Goal: Task Accomplishment & Management: Manage account settings

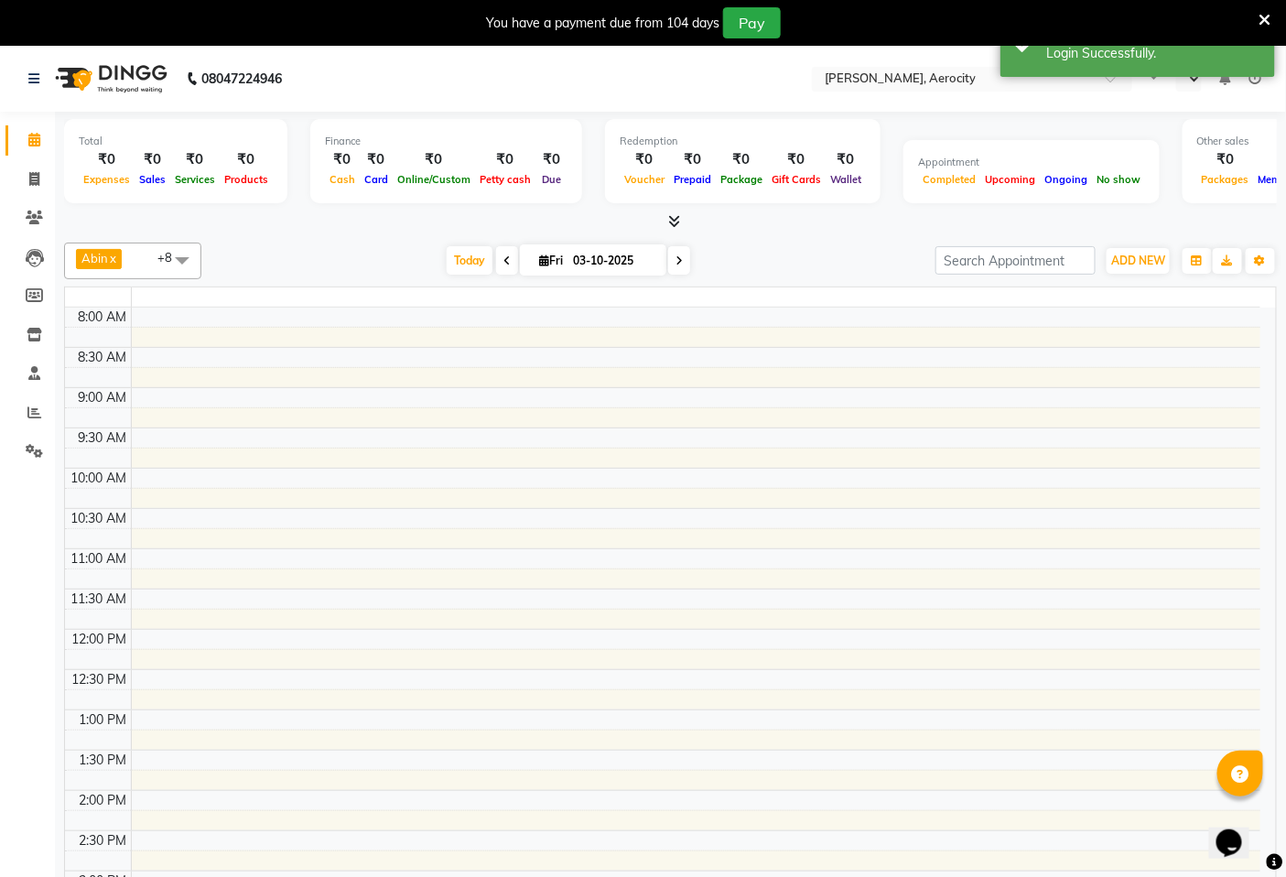
select select "en"
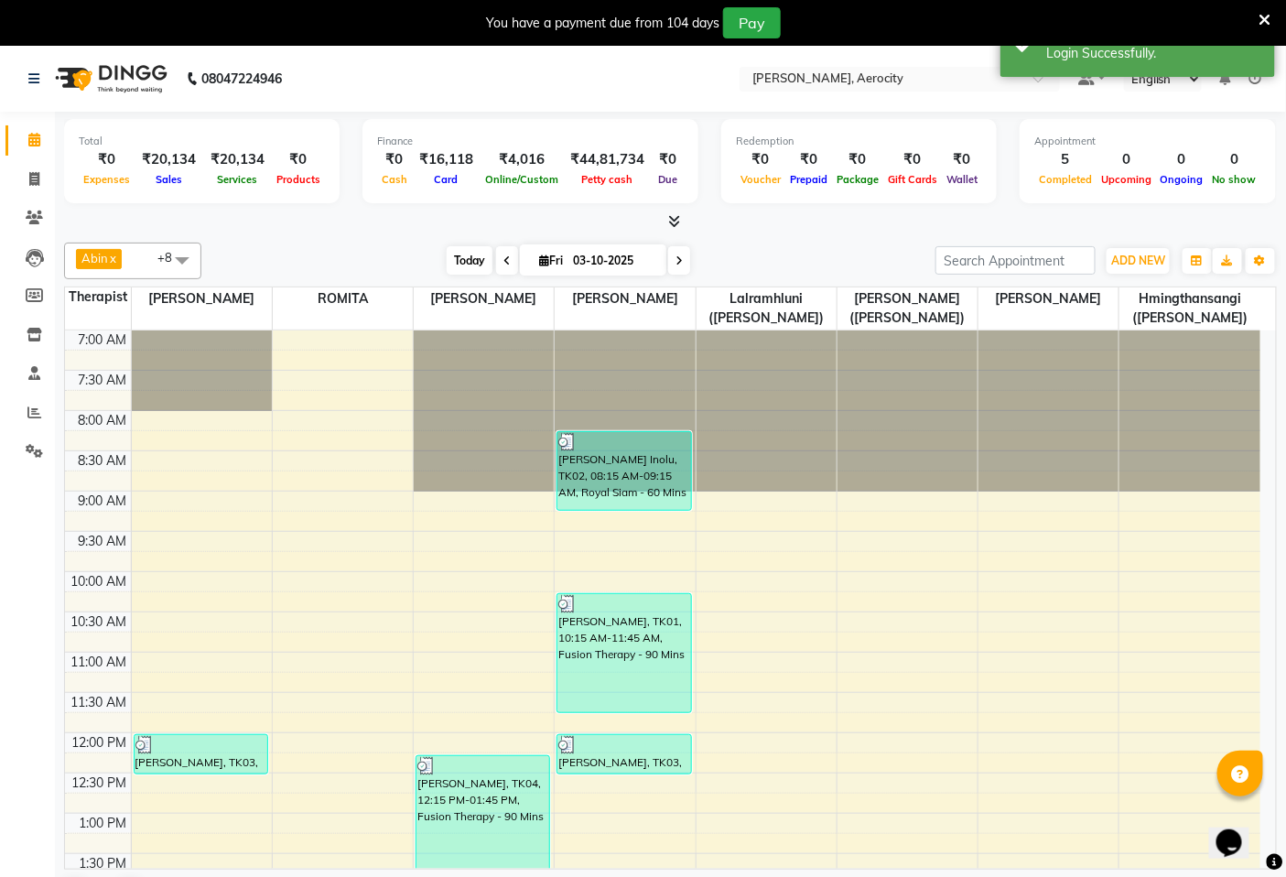
click at [472, 263] on span "Today" at bounding box center [470, 260] width 46 height 28
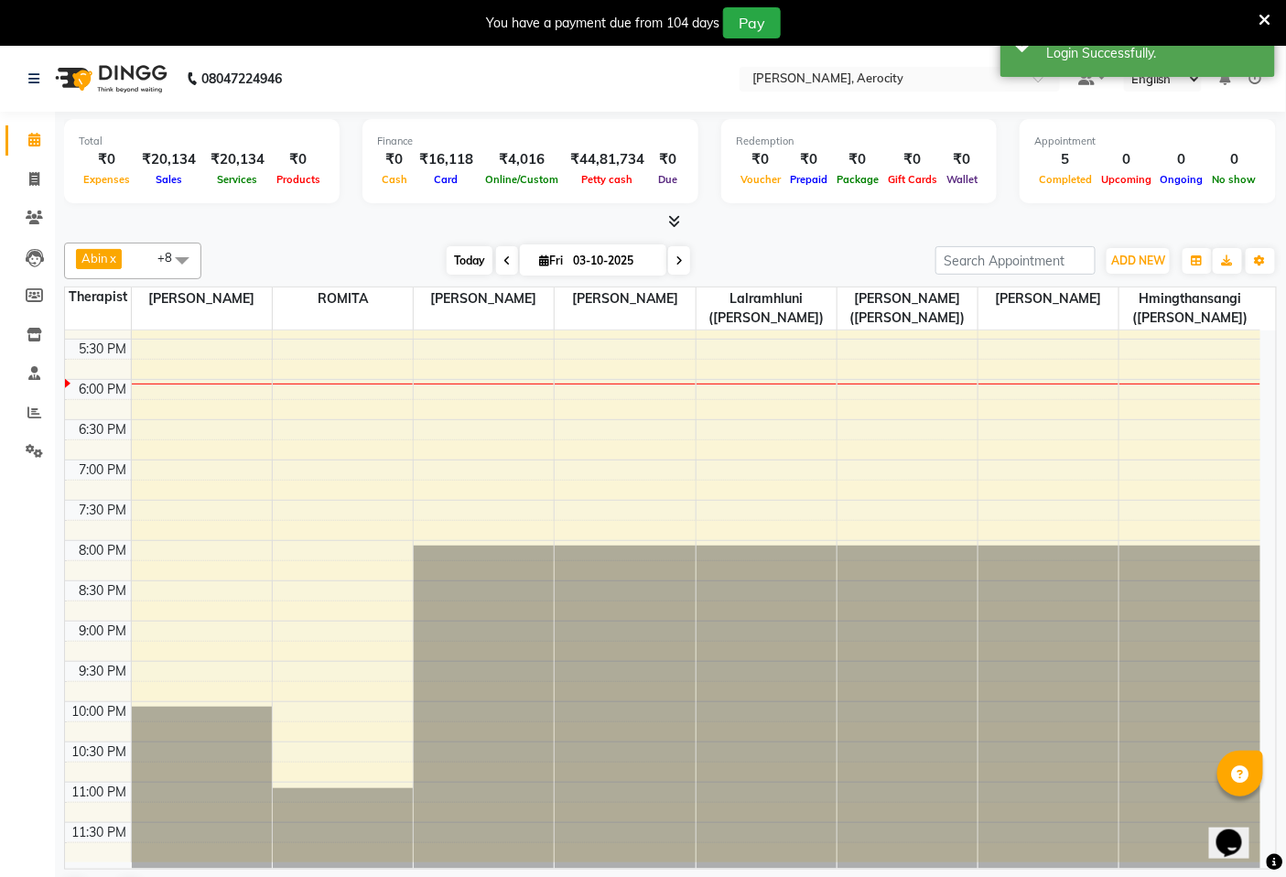
click at [465, 260] on span "Today" at bounding box center [470, 260] width 46 height 28
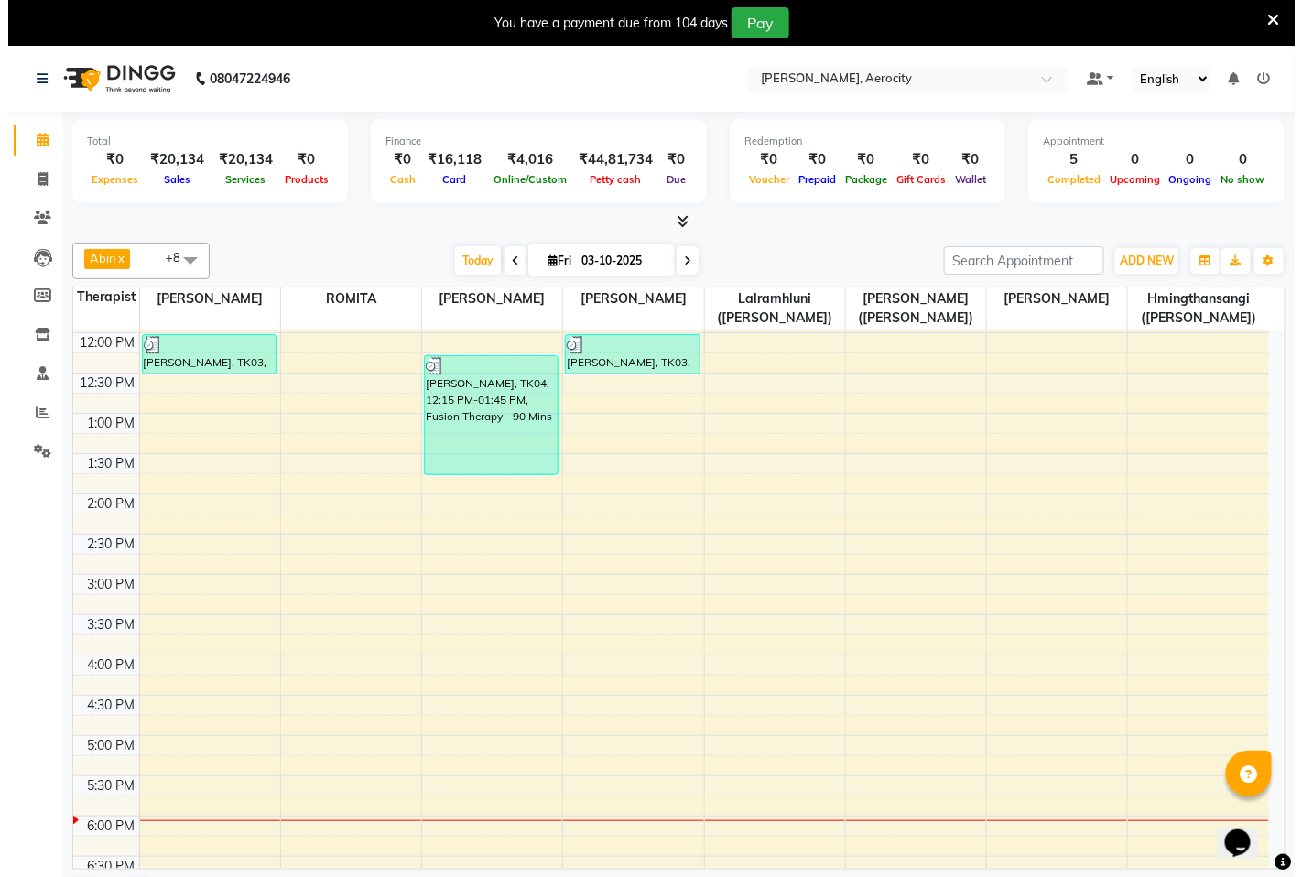
scroll to position [226, 0]
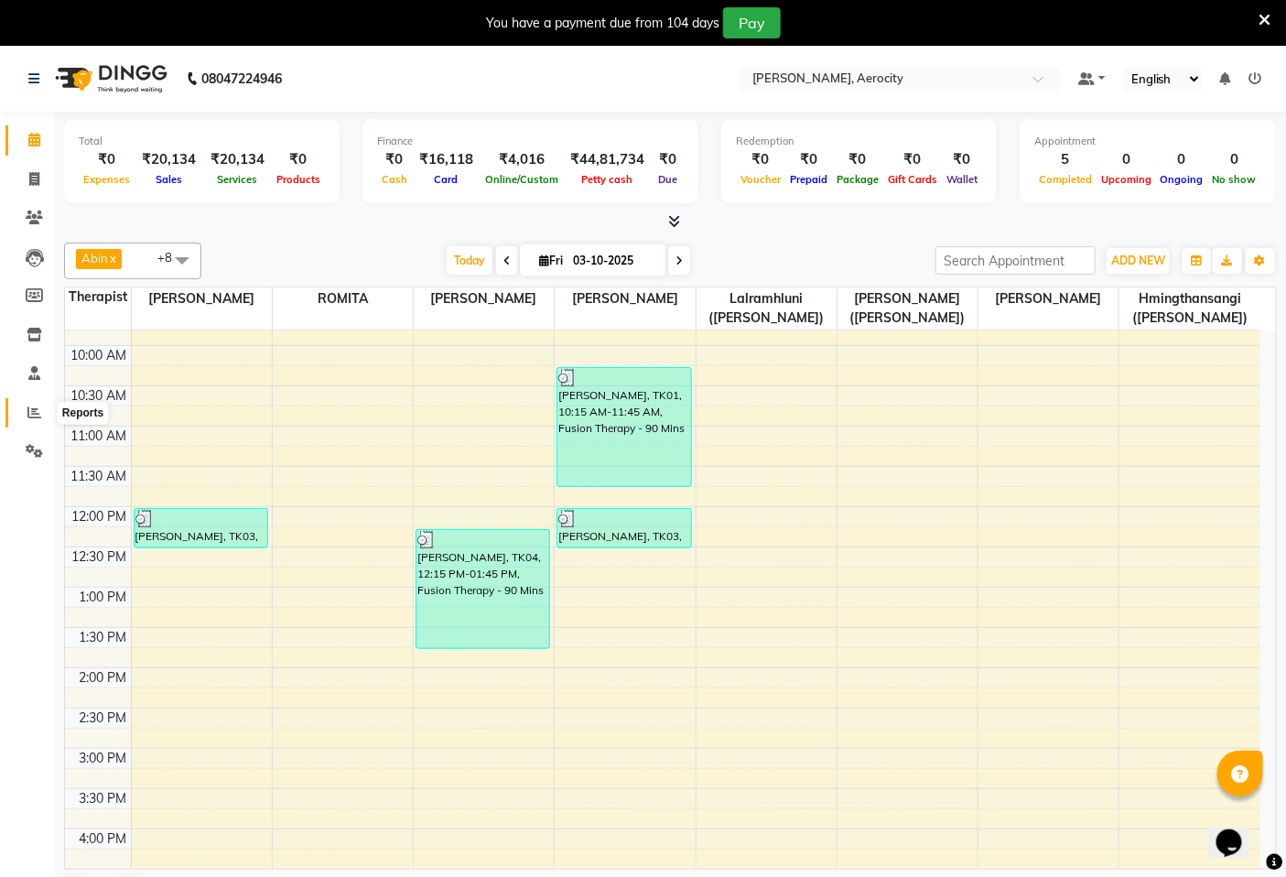
click at [33, 409] on icon at bounding box center [34, 412] width 14 height 14
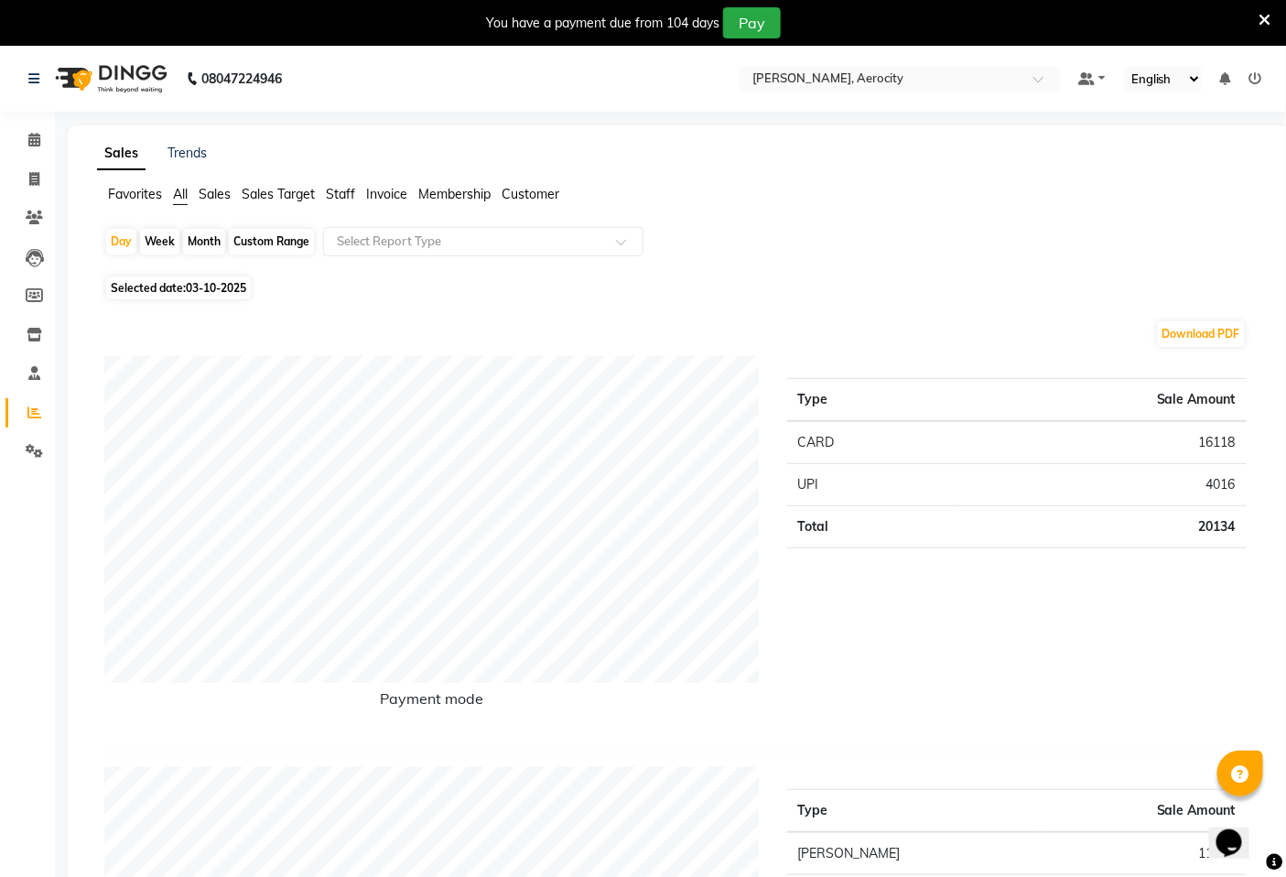
click at [270, 192] on span "Sales Target" at bounding box center [278, 194] width 73 height 16
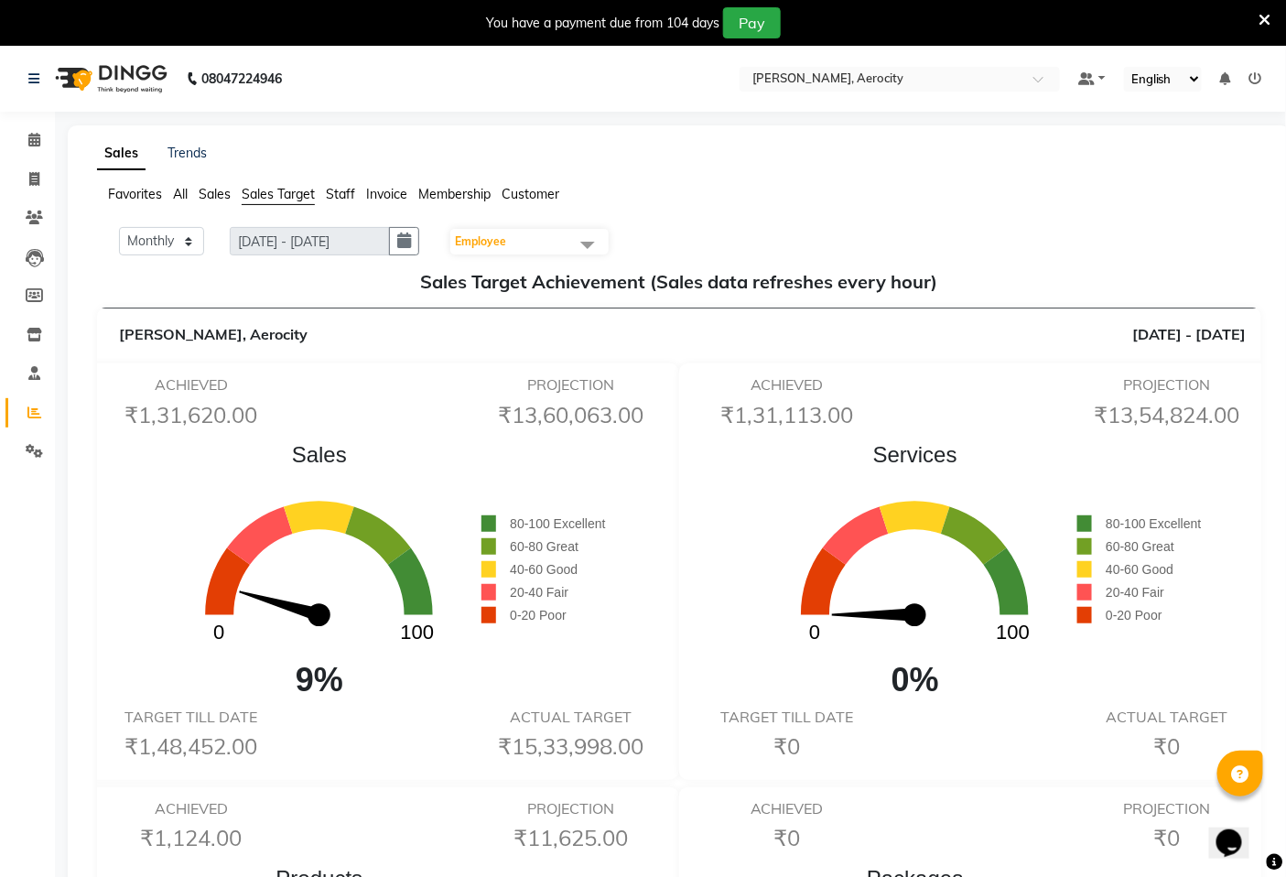
click at [1250, 76] on icon at bounding box center [1255, 78] width 13 height 13
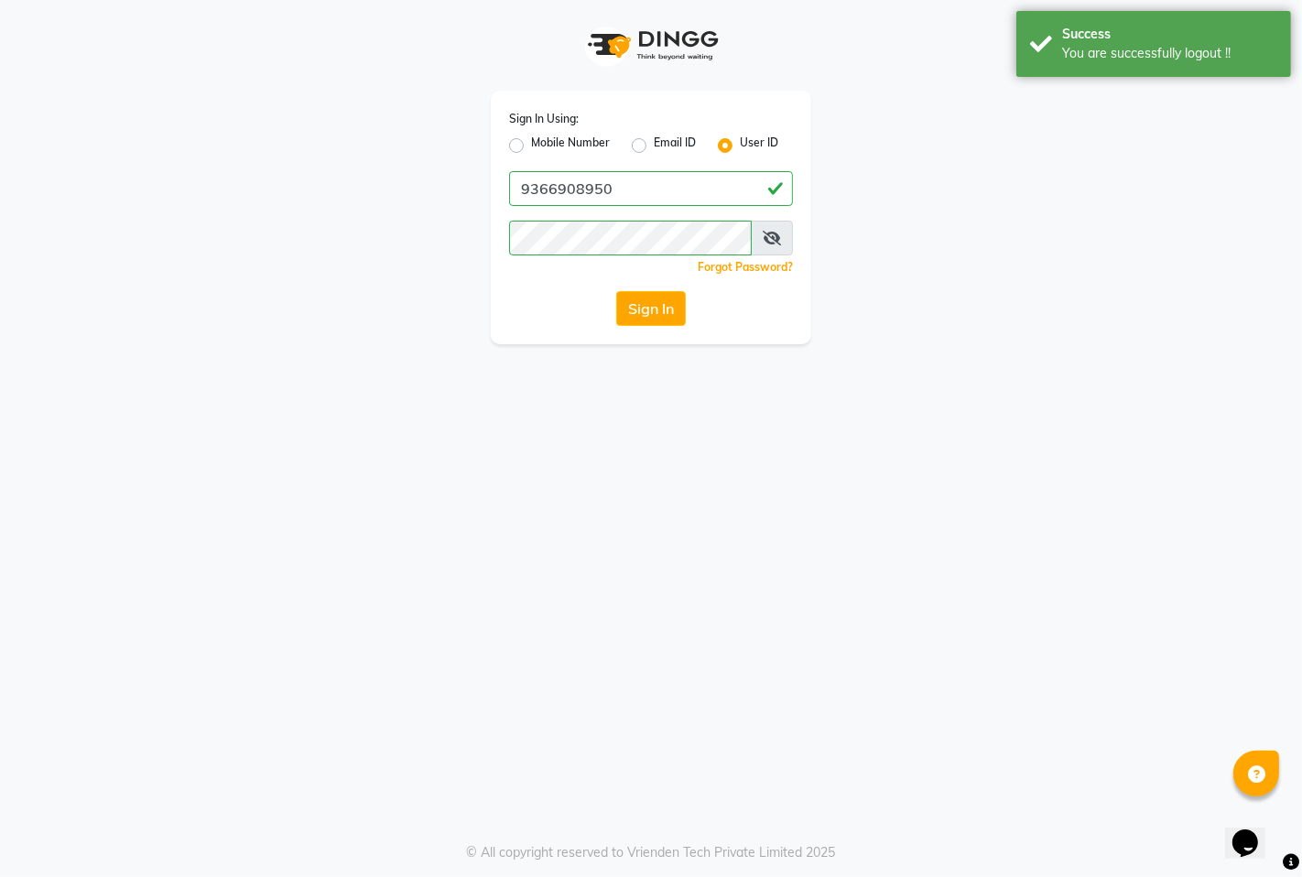
click at [566, 135] on label "Mobile Number" at bounding box center [570, 146] width 79 height 22
click at [543, 135] on input "Mobile Number" at bounding box center [537, 141] width 12 height 12
radio input "true"
radio input "false"
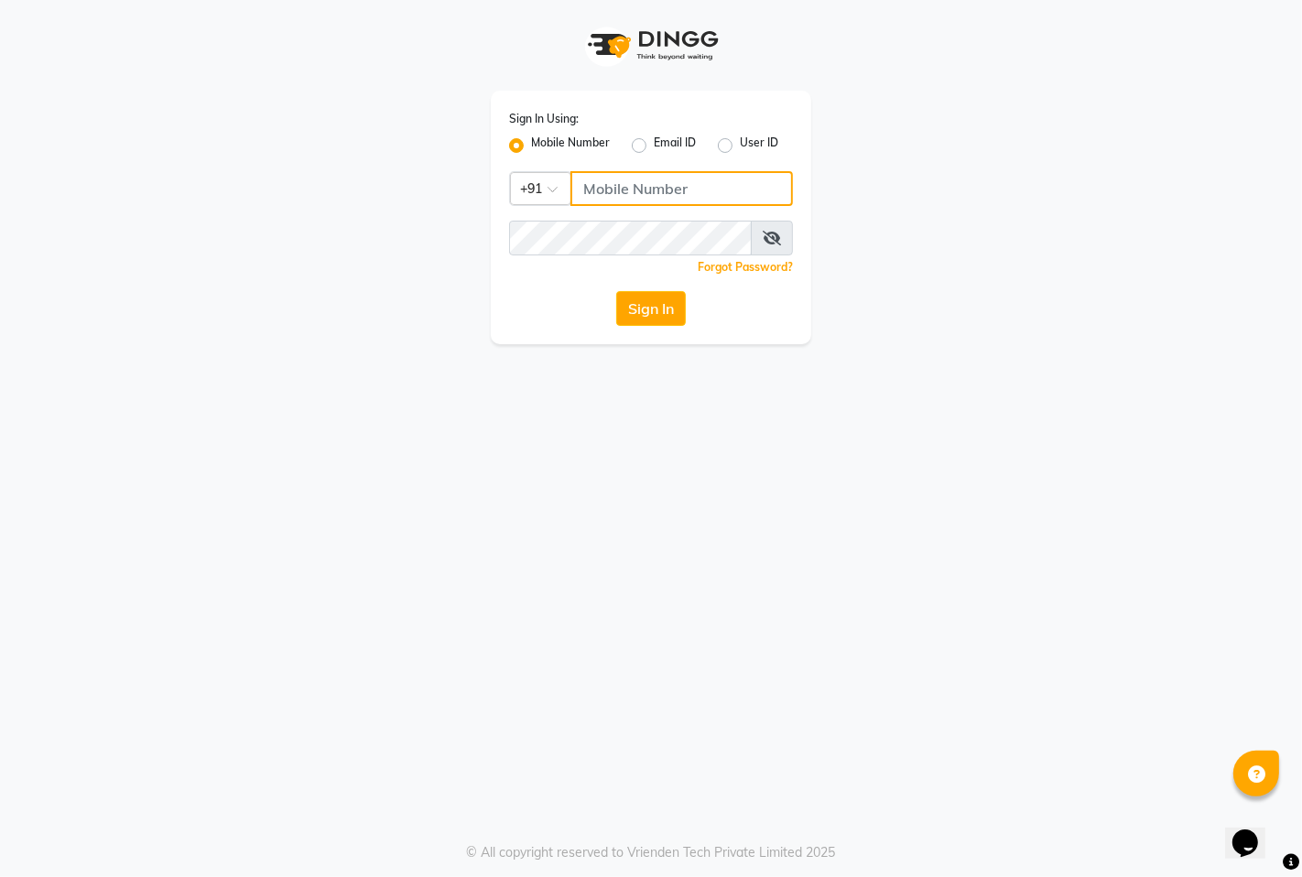
drag, startPoint x: 622, startPoint y: 189, endPoint x: 632, endPoint y: 190, distance: 10.2
click at [622, 189] on input "Username" at bounding box center [681, 188] width 222 height 35
type input "7389901811"
click at [624, 322] on button "Sign In" at bounding box center [651, 308] width 70 height 35
